Goal: Information Seeking & Learning: Learn about a topic

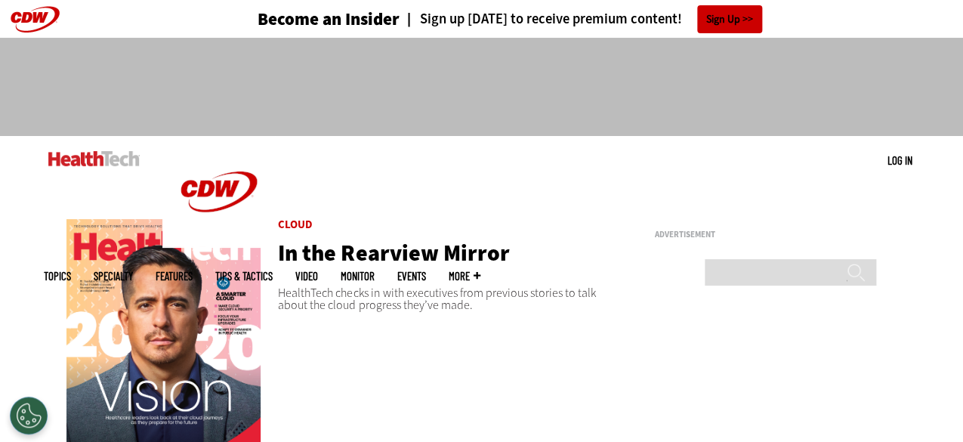
click at [169, 404] on img at bounding box center [163, 348] width 194 height 259
click at [135, 321] on img at bounding box center [163, 348] width 194 height 259
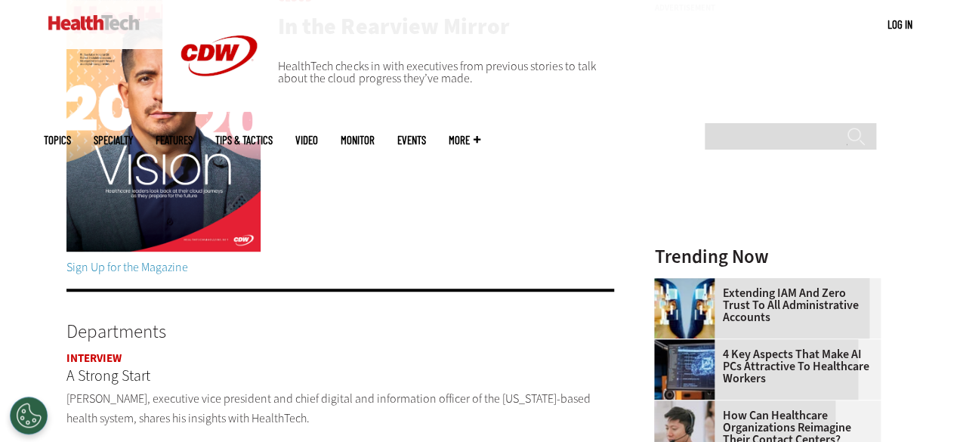
click at [147, 268] on link "Sign Up for the Magazine" at bounding box center [127, 267] width 122 height 16
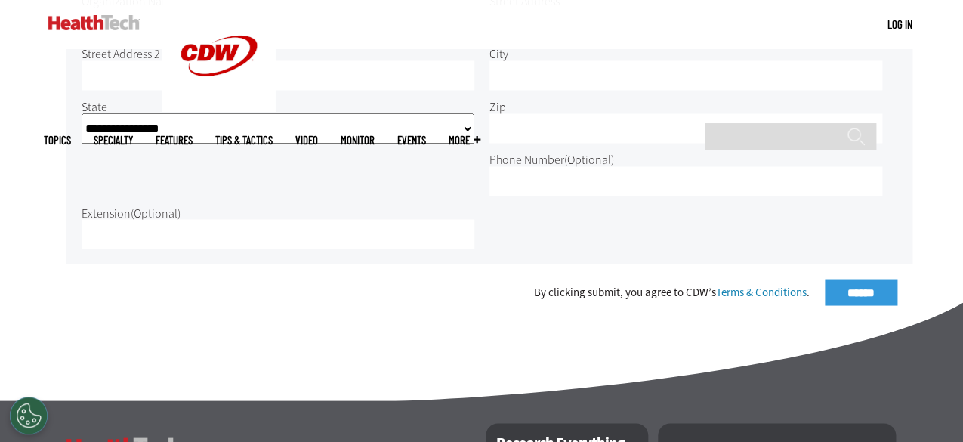
scroll to position [831, 0]
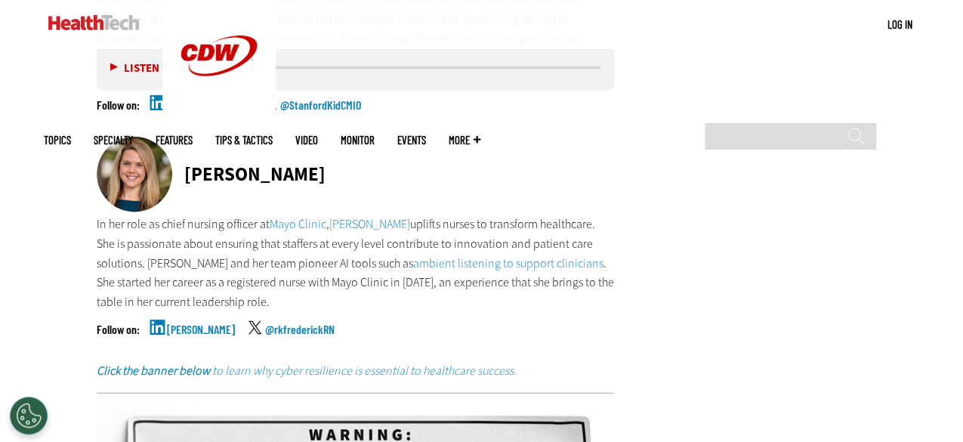
scroll to position [7704, 0]
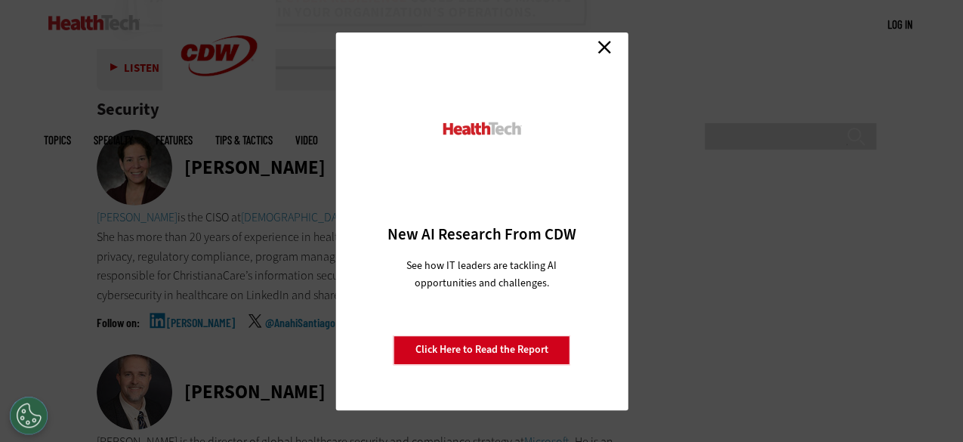
click at [604, 42] on link "Close" at bounding box center [604, 47] width 23 height 23
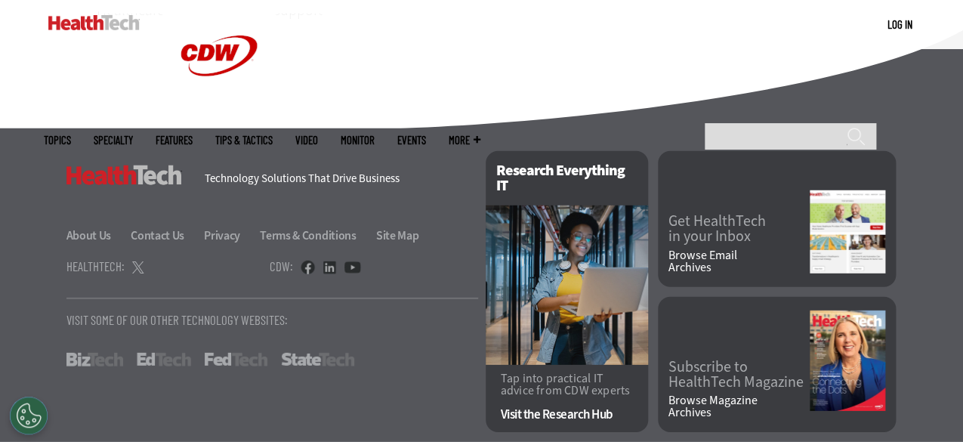
scroll to position [9606, 0]
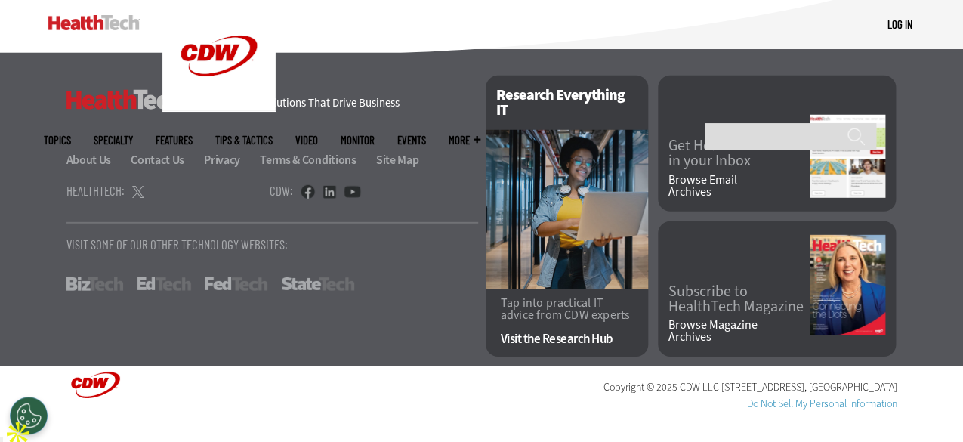
click at [503, 116] on ul "Topics Specialty Features Tips & Tactics Video MonITor Events More Search" at bounding box center [273, 140] width 459 height 49
click at [480, 134] on span "More" at bounding box center [465, 139] width 32 height 11
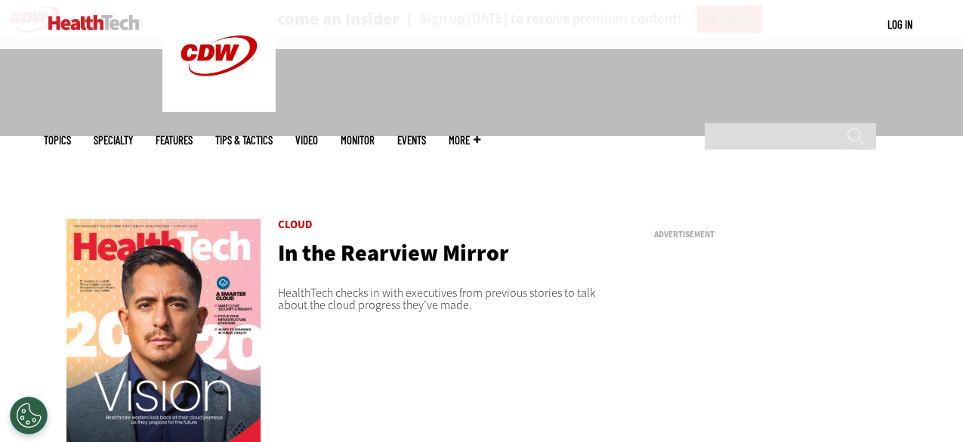
scroll to position [151, 0]
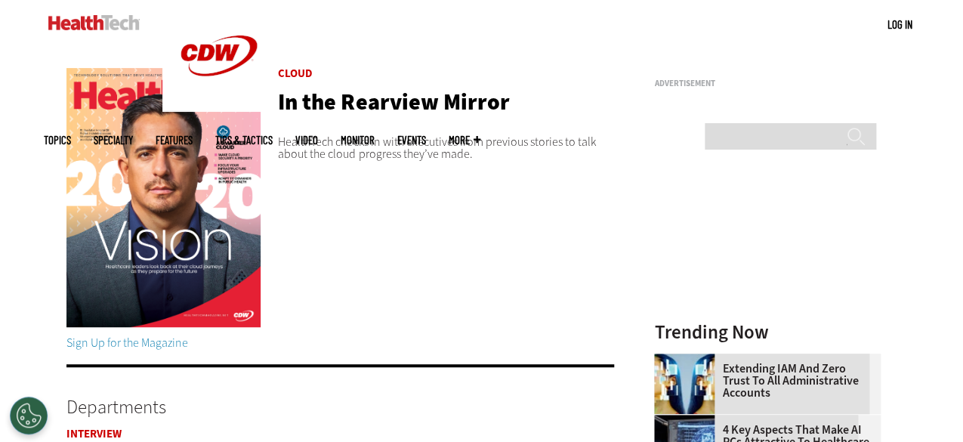
click at [184, 173] on img at bounding box center [163, 197] width 194 height 259
click at [308, 73] on link "Cloud" at bounding box center [295, 73] width 35 height 15
click at [424, 69] on h2 "Cloud" at bounding box center [446, 73] width 336 height 11
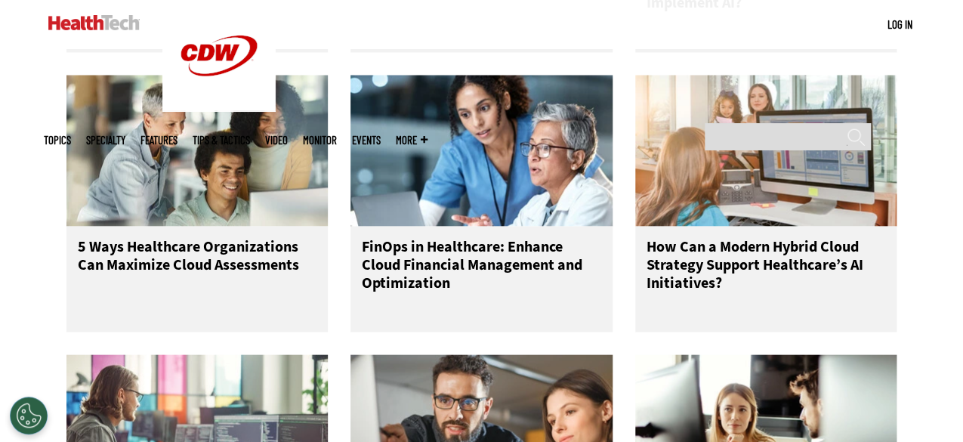
scroll to position [1133, 0]
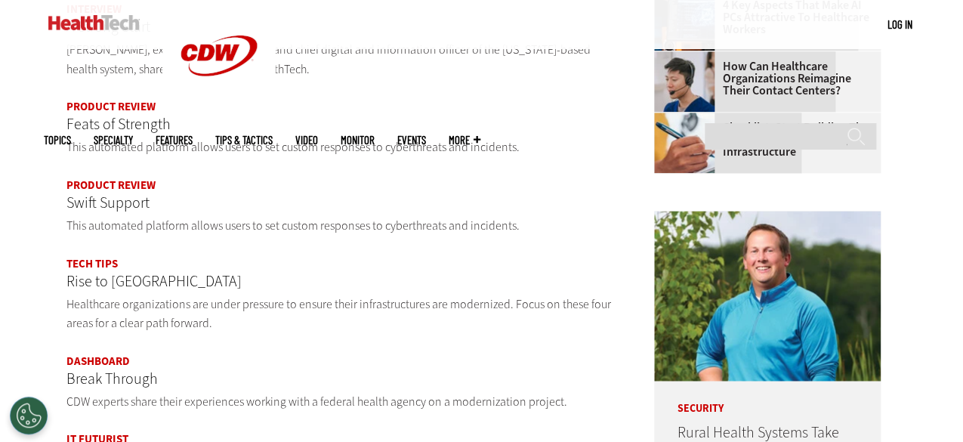
scroll to position [604, 0]
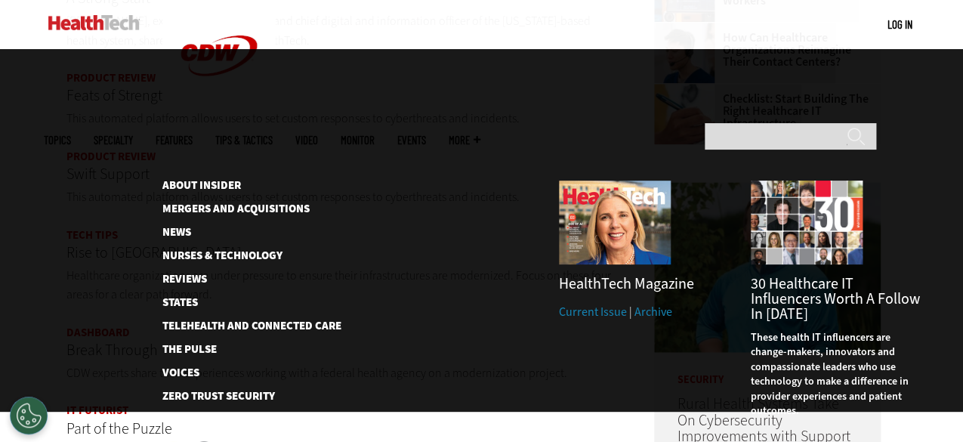
click at [480, 134] on span "More" at bounding box center [465, 139] width 32 height 11
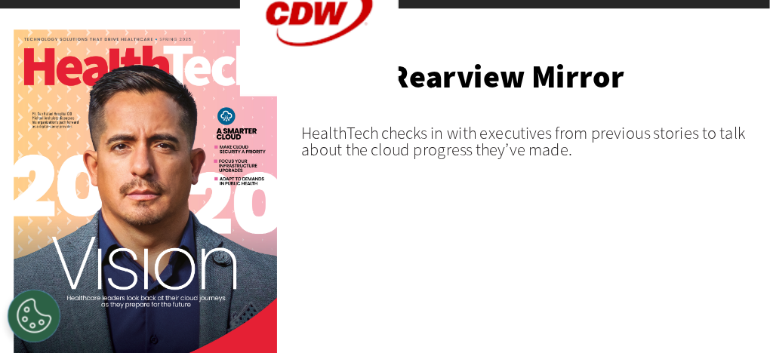
scroll to position [0, 0]
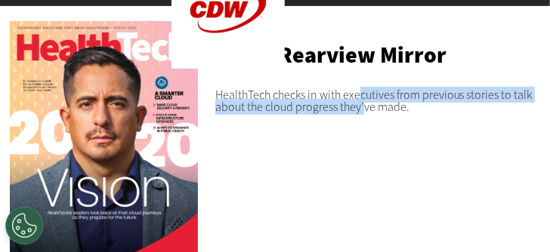
drag, startPoint x: 418, startPoint y: 65, endPoint x: 331, endPoint y: 103, distance: 94.7
click at [331, 103] on div "Cloud In the Rearview Mirror HealthTech checks in with executives from previous…" at bounding box center [377, 67] width 325 height 92
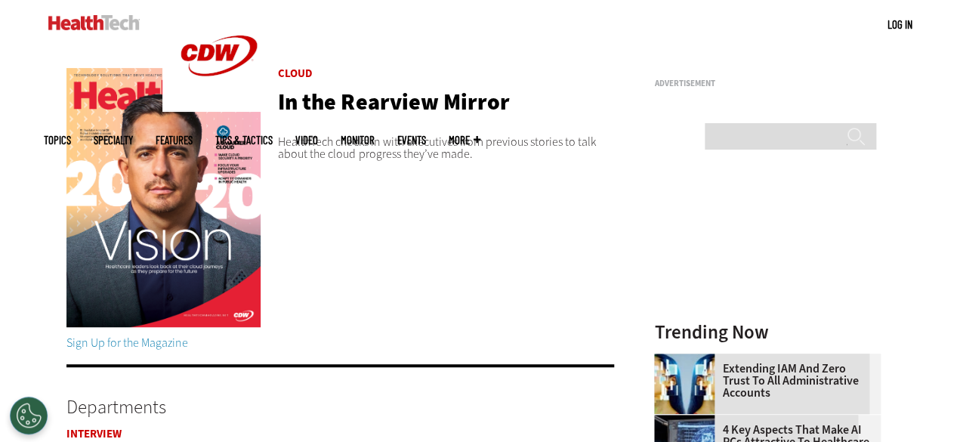
drag, startPoint x: 303, startPoint y: 363, endPoint x: 313, endPoint y: 361, distance: 9.9
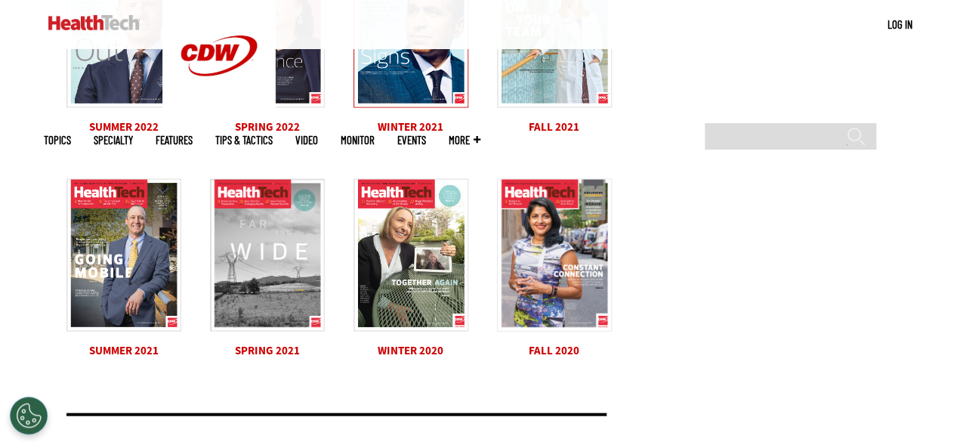
scroll to position [942, 0]
